Goal: Task Accomplishment & Management: Use online tool/utility

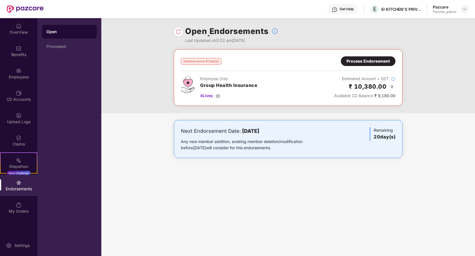
click at [294, 10] on img at bounding box center [465, 9] width 5 height 5
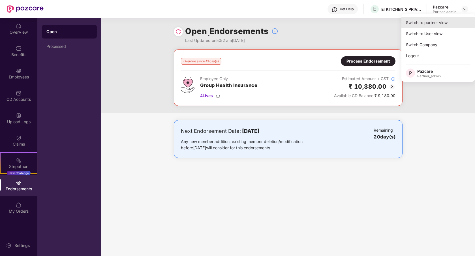
click at [294, 23] on div "Switch to partner view" at bounding box center [439, 22] width 74 height 11
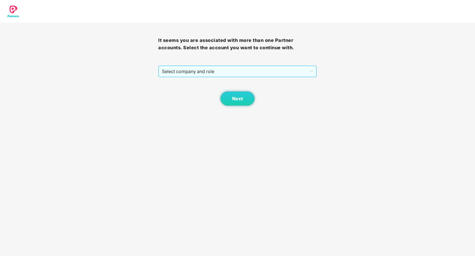
click at [265, 74] on span "Select company and role" at bounding box center [237, 71] width 151 height 11
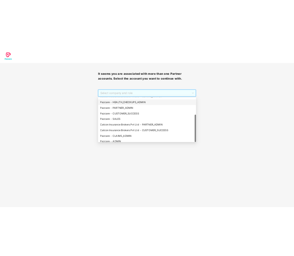
scroll to position [45, 0]
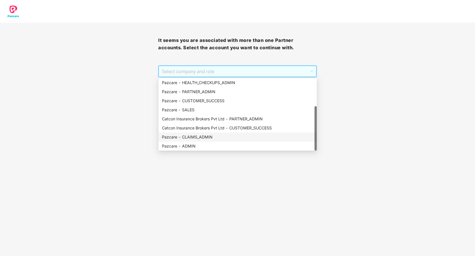
click at [209, 136] on div "Pazcare - CLAIMS_ADMIN" at bounding box center [238, 137] width 152 height 6
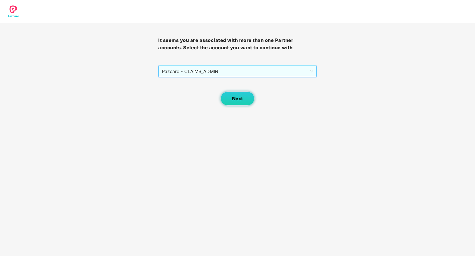
click at [236, 103] on button "Next" at bounding box center [238, 99] width 34 height 14
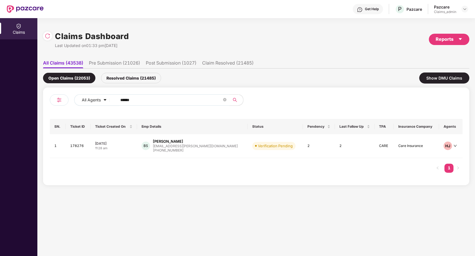
click at [140, 97] on input "******" at bounding box center [171, 100] width 102 height 8
type input "******"
click at [218, 151] on div "MA [PERSON_NAME] Alam [EMAIL_ADDRESS][DOMAIN_NAME] [PHONE_NUMBER]" at bounding box center [198, 146] width 106 height 14
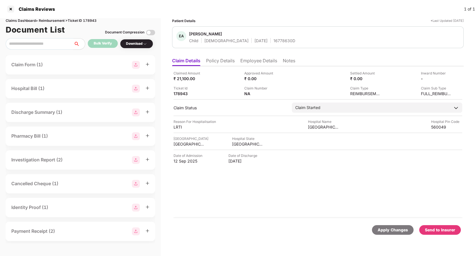
click at [220, 62] on li "Policy Details" at bounding box center [220, 62] width 29 height 8
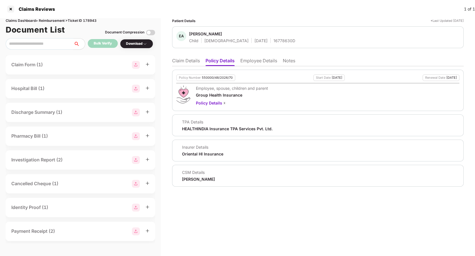
click at [191, 60] on li "Claim Details" at bounding box center [186, 62] width 28 height 8
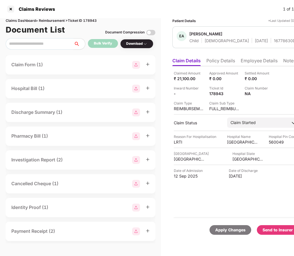
click at [277, 229] on div "Send to Insurer" at bounding box center [277, 230] width 30 height 6
